Goal: Find specific page/section: Find specific page/section

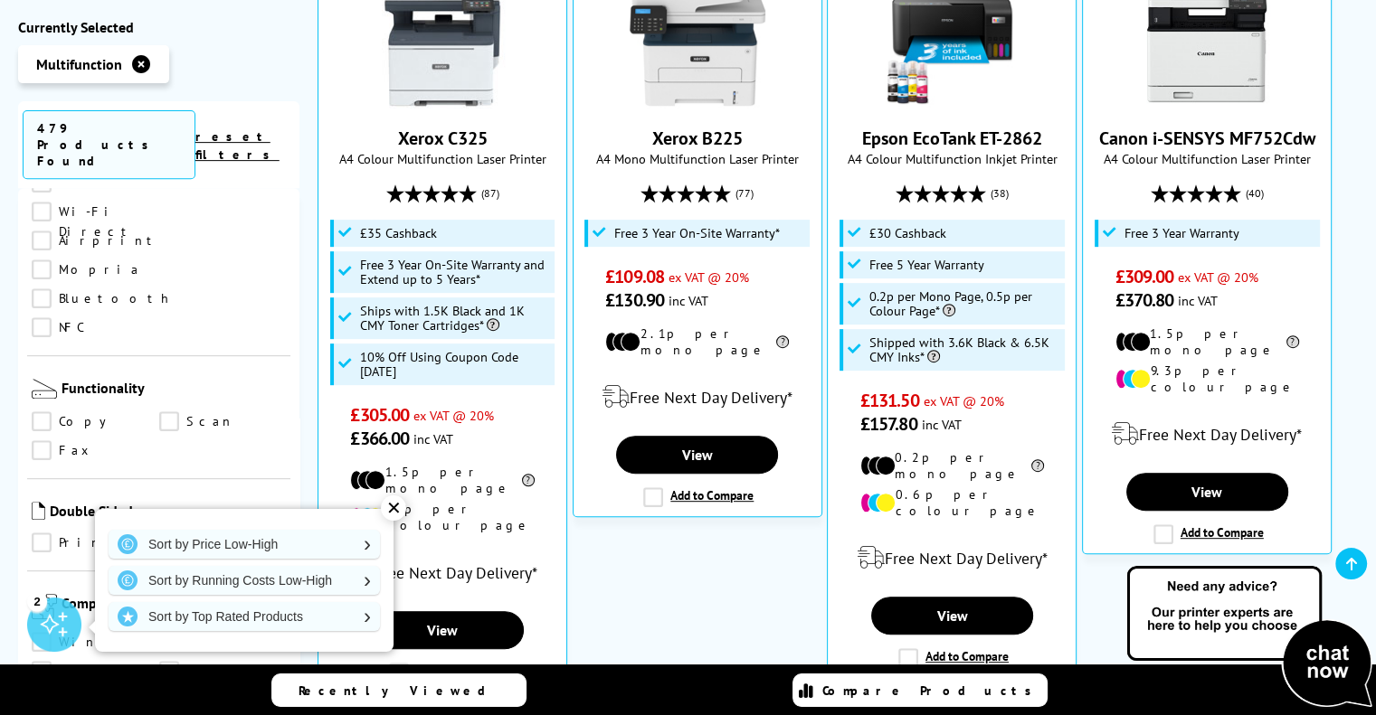
scroll to position [821, 0]
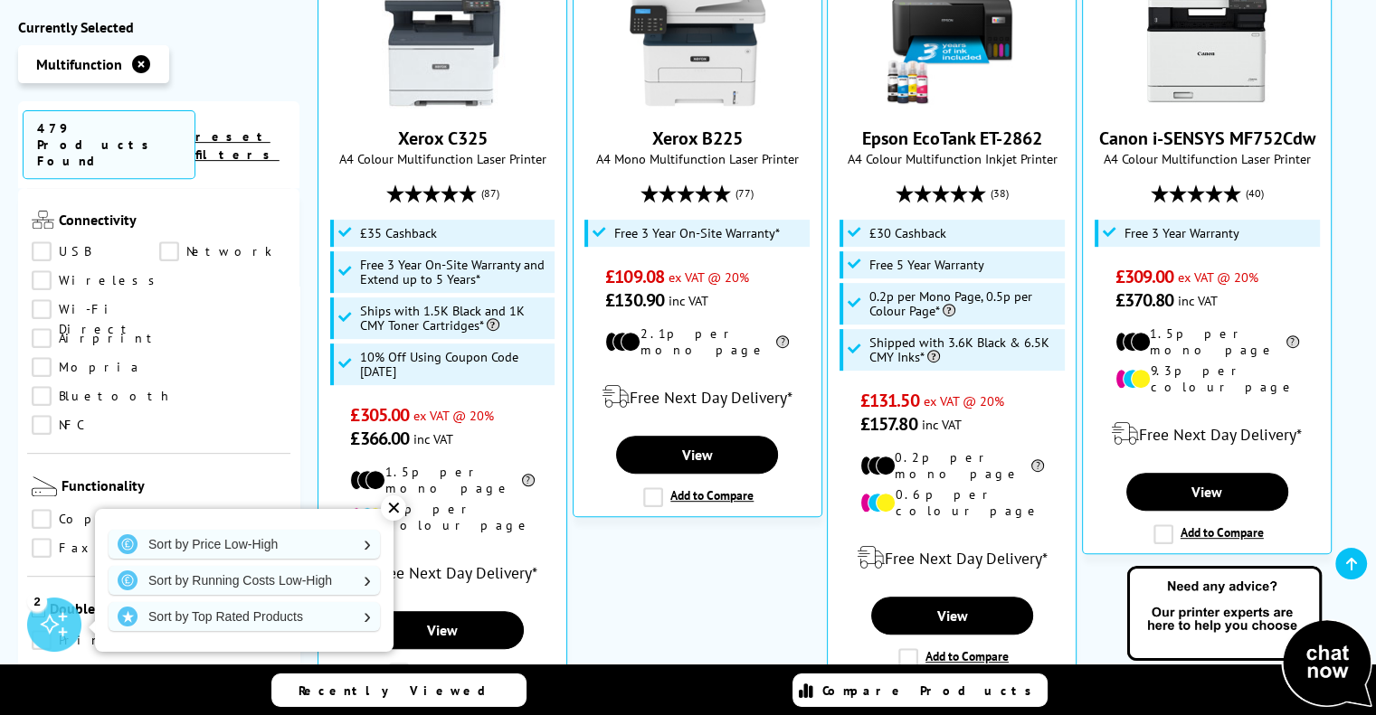
click at [177, 509] on link "Scan" at bounding box center [223, 519] width 128 height 20
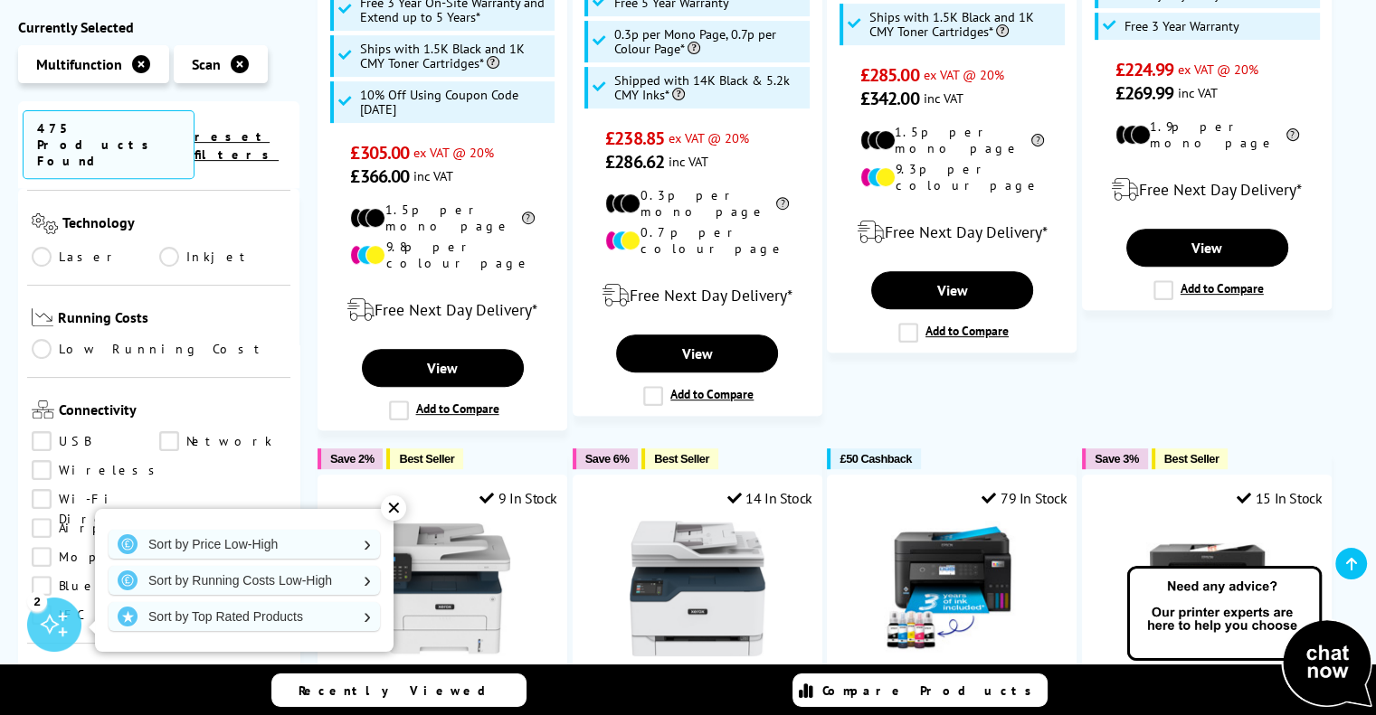
scroll to position [279, 0]
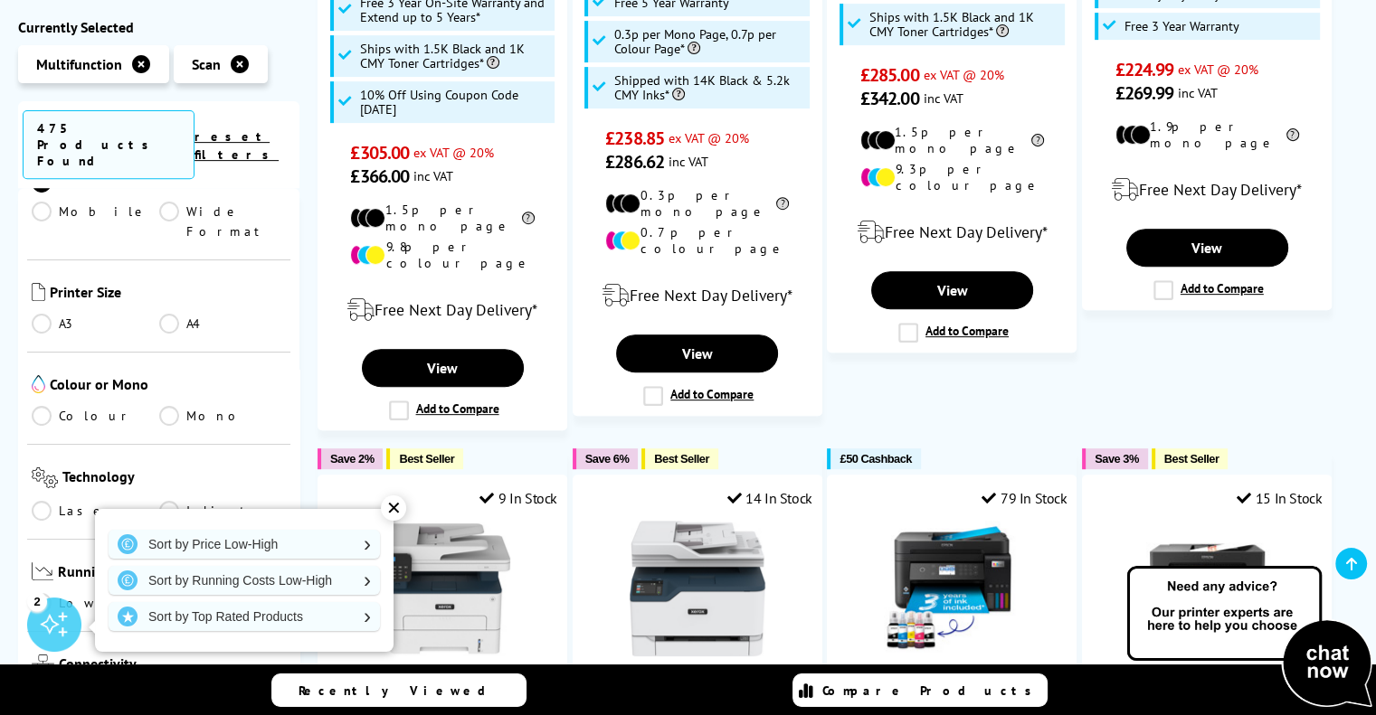
click at [49, 260] on div "Printer Size A3 A4" at bounding box center [158, 306] width 263 height 92
click at [48, 314] on link "A3" at bounding box center [96, 324] width 128 height 20
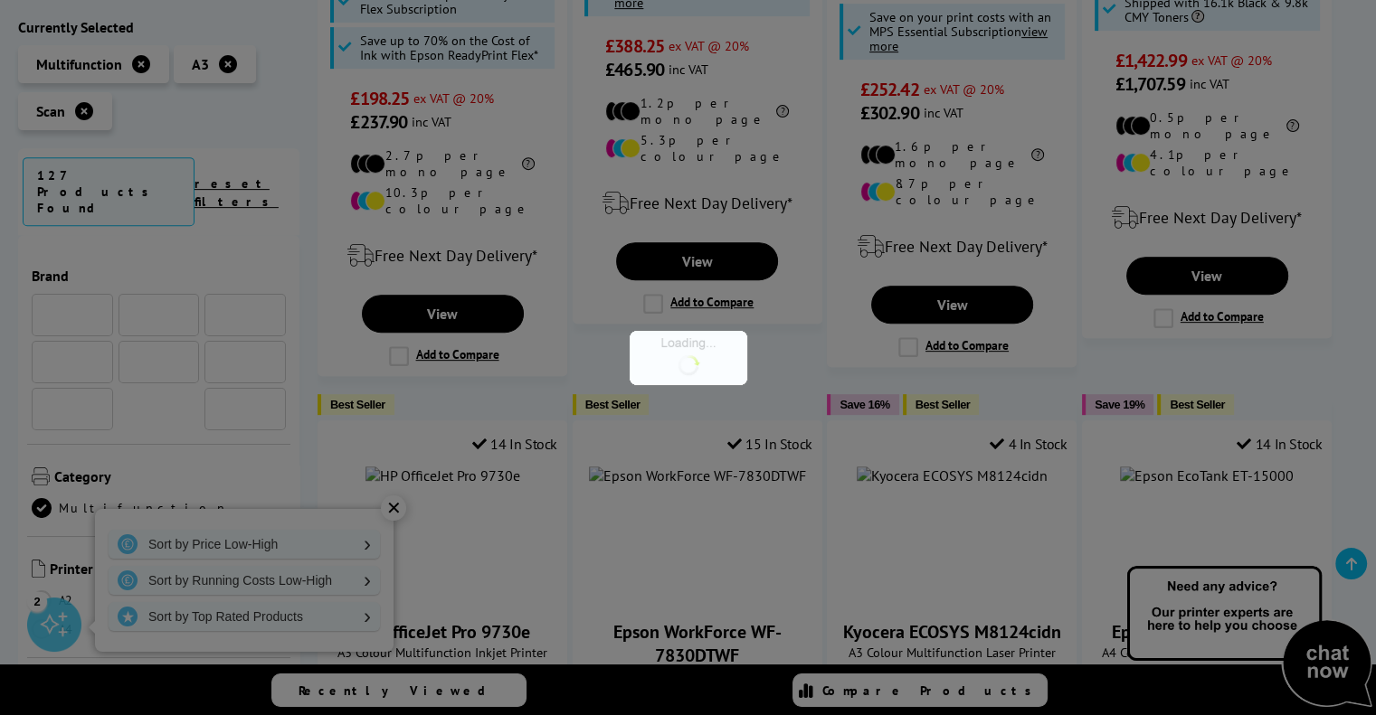
scroll to position [279, 0]
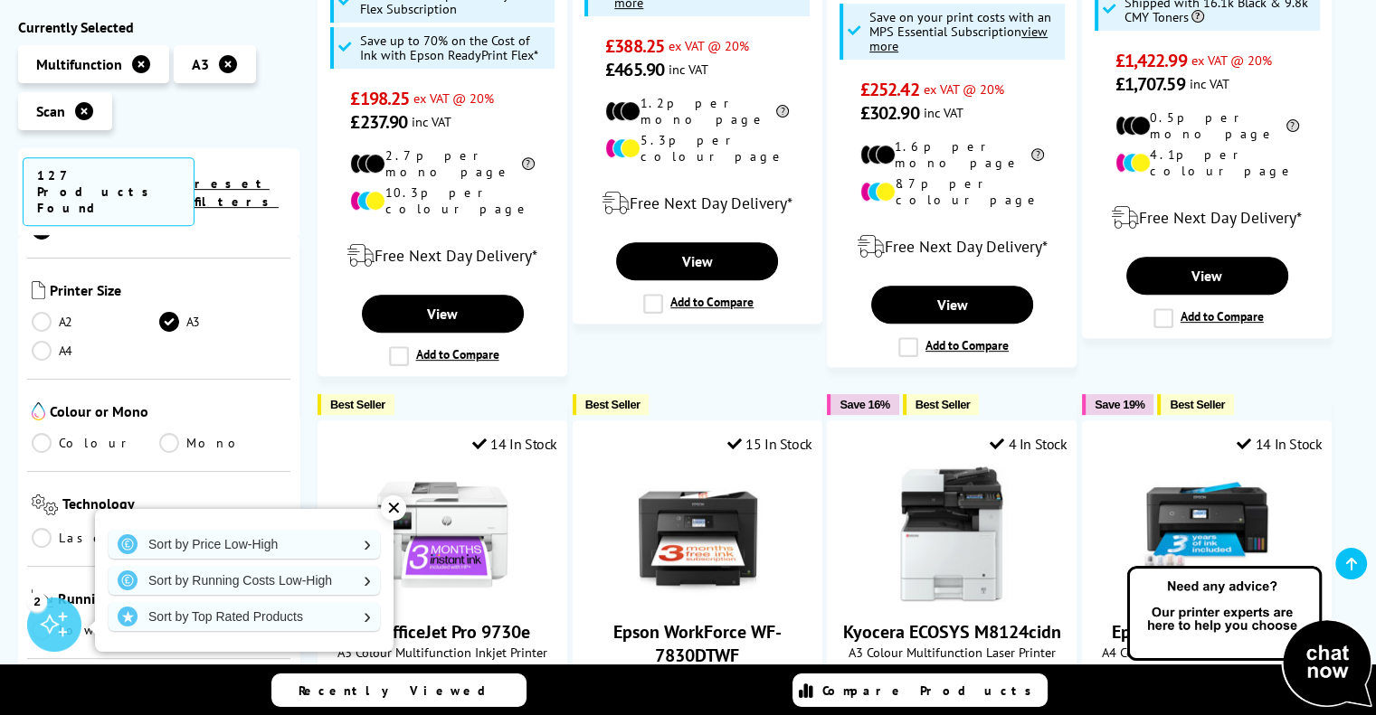
click at [396, 509] on div "✕" at bounding box center [393, 508] width 25 height 25
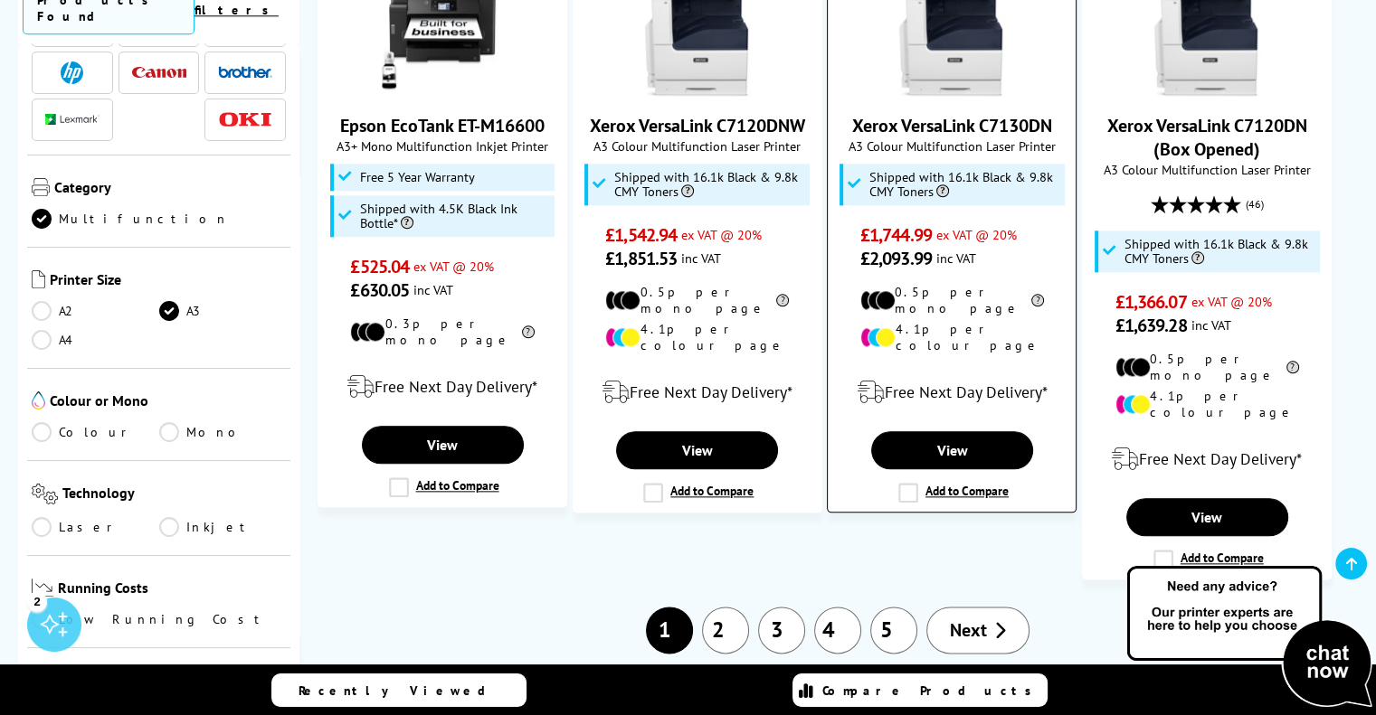
scroll to position [2170, 0]
